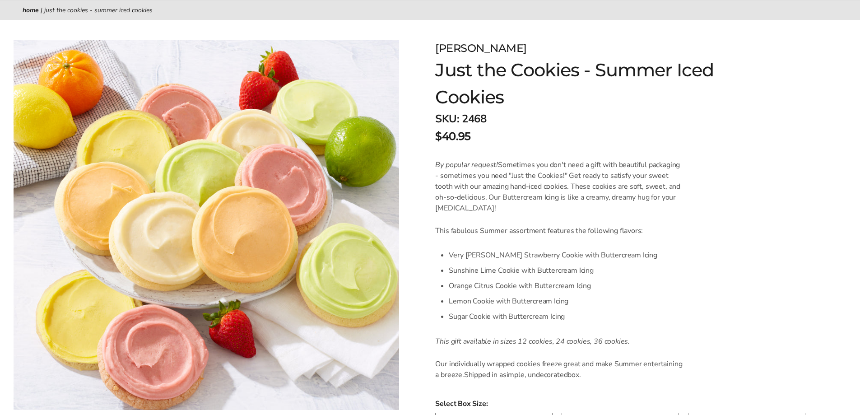
scroll to position [144, 0]
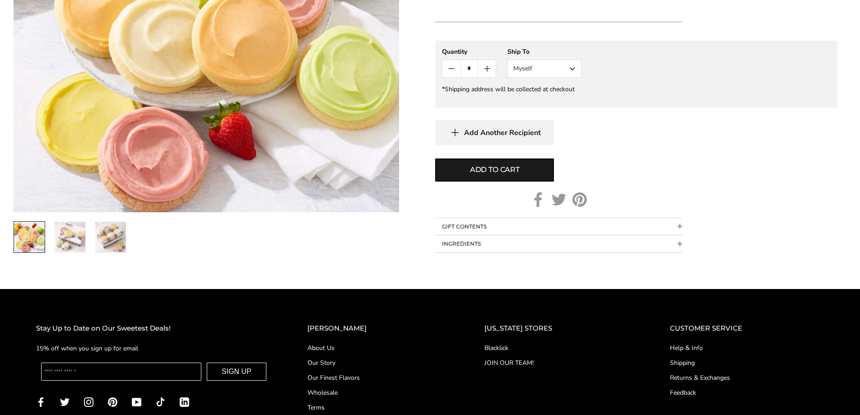
scroll to position [541, 0]
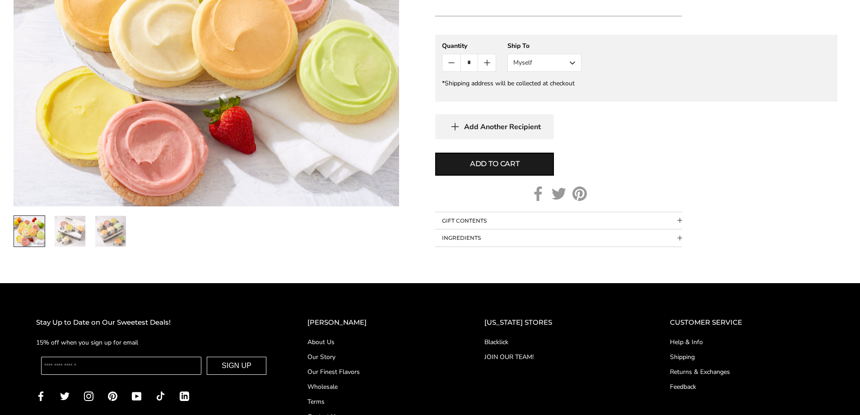
click at [74, 231] on img "2 / 3" at bounding box center [70, 231] width 31 height 31
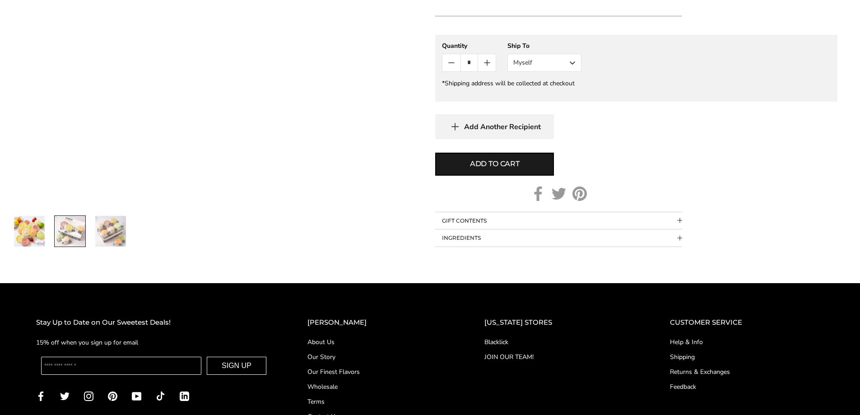
click at [98, 230] on img "3 / 3" at bounding box center [110, 231] width 31 height 31
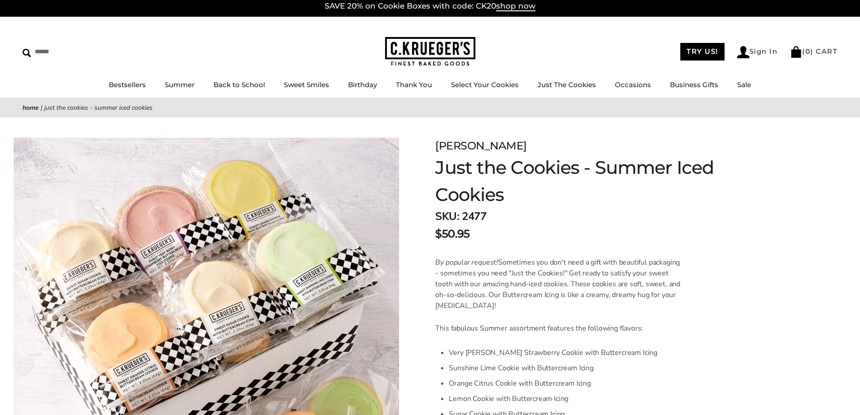
scroll to position [0, 0]
